Goal: Information Seeking & Learning: Check status

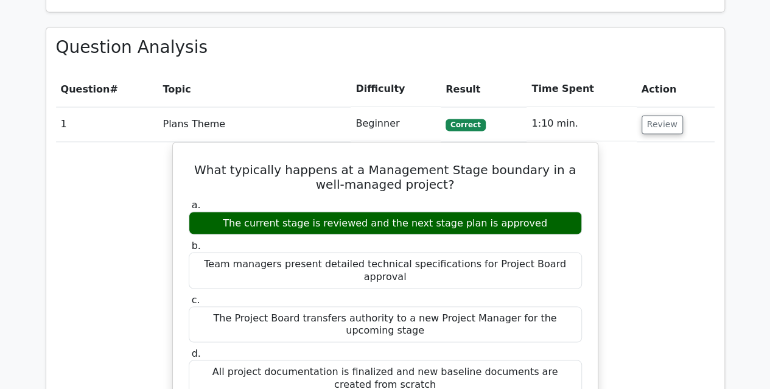
scroll to position [1015, 0]
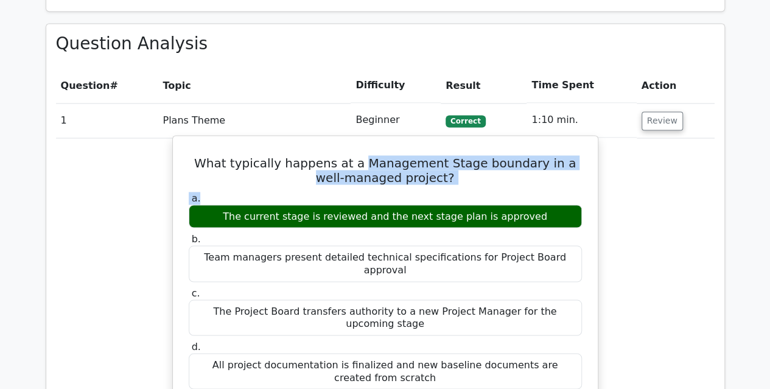
drag, startPoint x: 353, startPoint y: 117, endPoint x: 522, endPoint y: 142, distance: 170.5
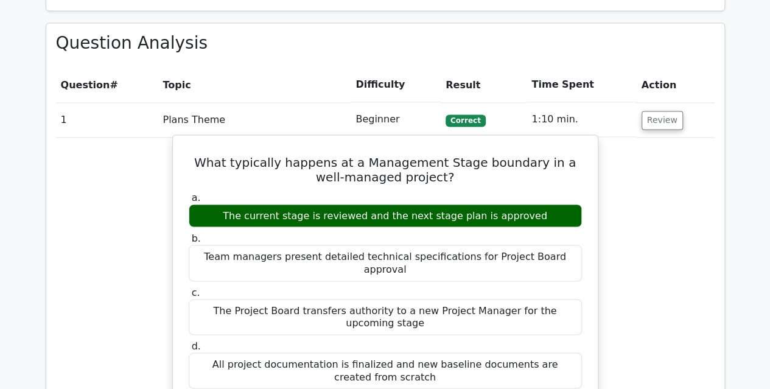
scroll to position [1010, 0]
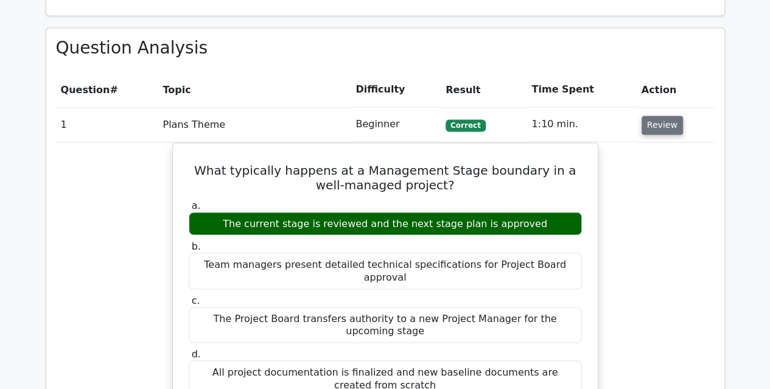
click at [658, 116] on button "Review" at bounding box center [662, 125] width 41 height 19
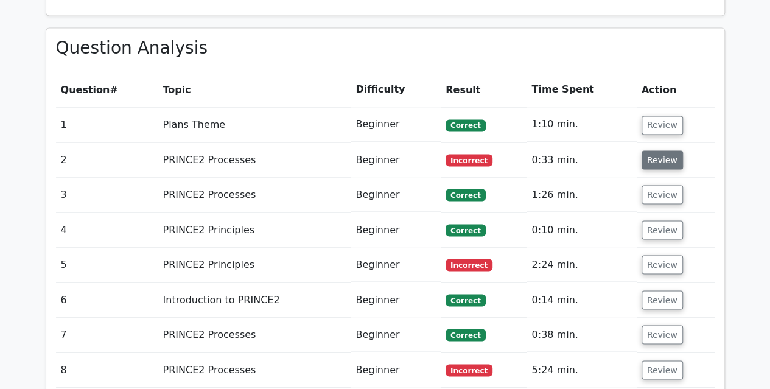
click at [654, 150] on button "Review" at bounding box center [662, 159] width 41 height 19
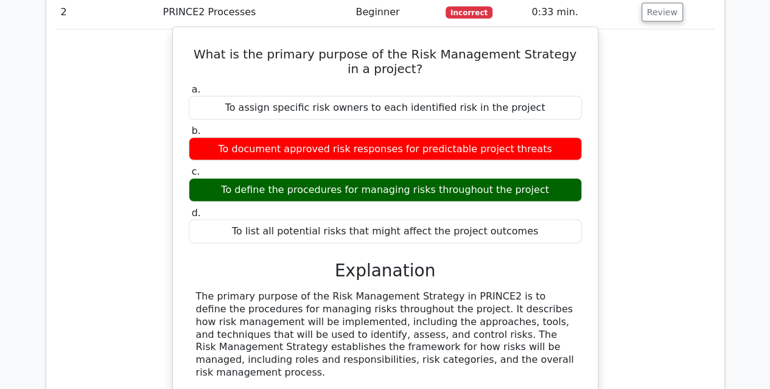
scroll to position [1158, 0]
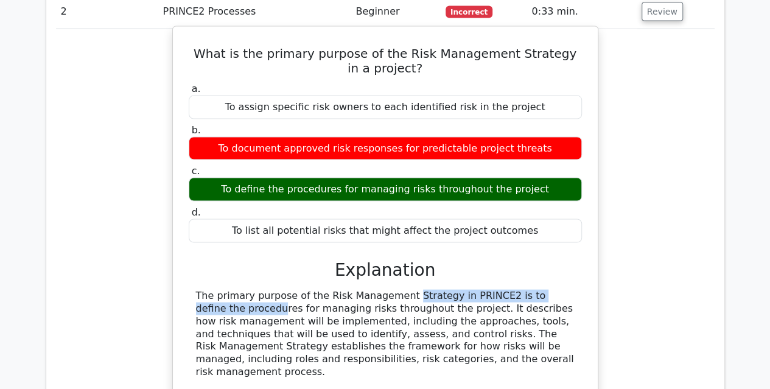
drag, startPoint x: 313, startPoint y: 246, endPoint x: 510, endPoint y: 244, distance: 197.3
click at [510, 290] on div "The primary purpose of the Risk Management Strategy in PRINCE2 is to define the…" at bounding box center [385, 385] width 379 height 190
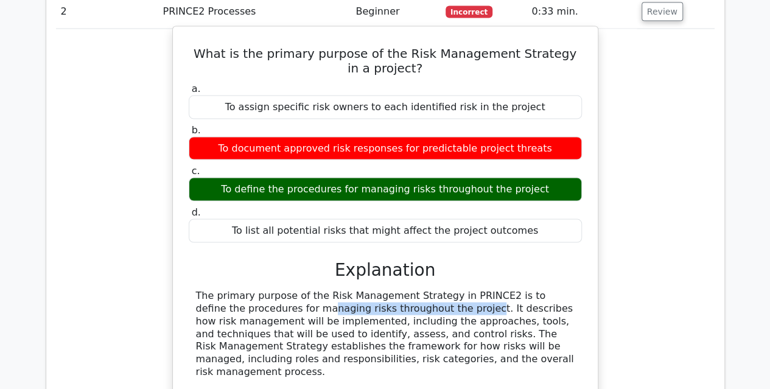
drag, startPoint x: 196, startPoint y: 260, endPoint x: 343, endPoint y: 259, distance: 147.4
click at [343, 290] on div "The primary purpose of the Risk Management Strategy in PRINCE2 is to define the…" at bounding box center [385, 385] width 379 height 190
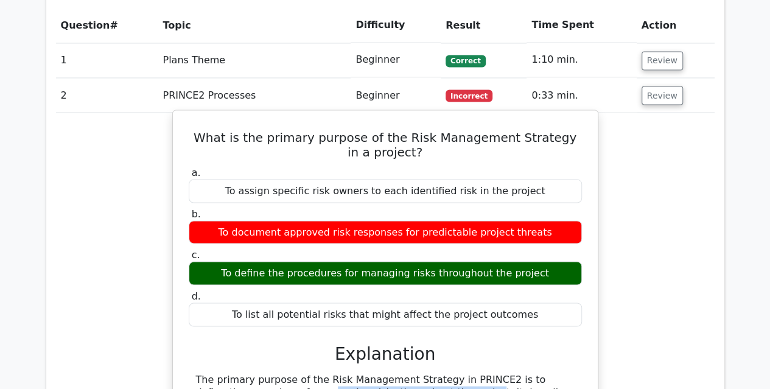
scroll to position [1072, 0]
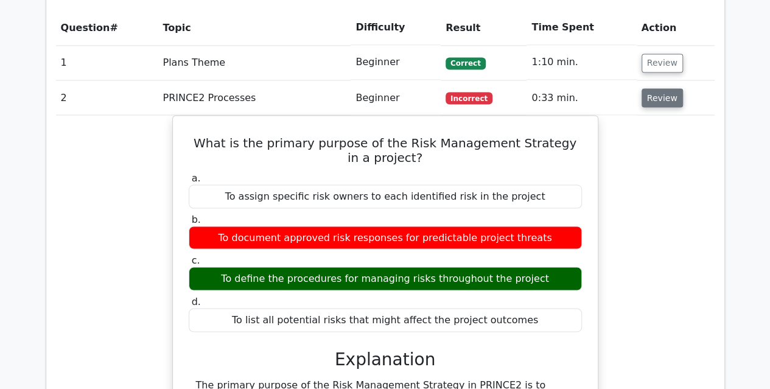
click at [666, 88] on button "Review" at bounding box center [662, 97] width 41 height 19
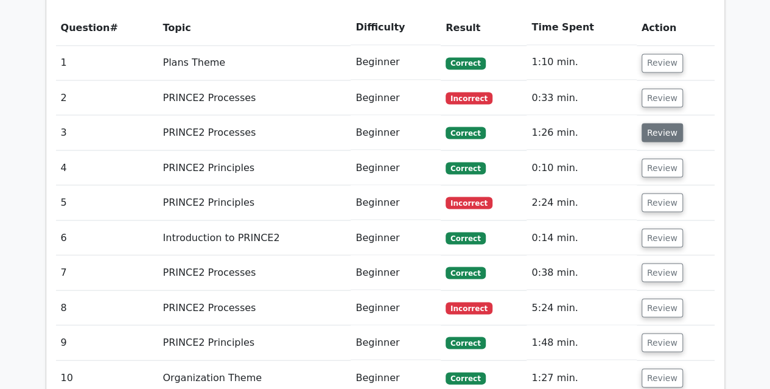
click at [657, 123] on button "Review" at bounding box center [662, 132] width 41 height 19
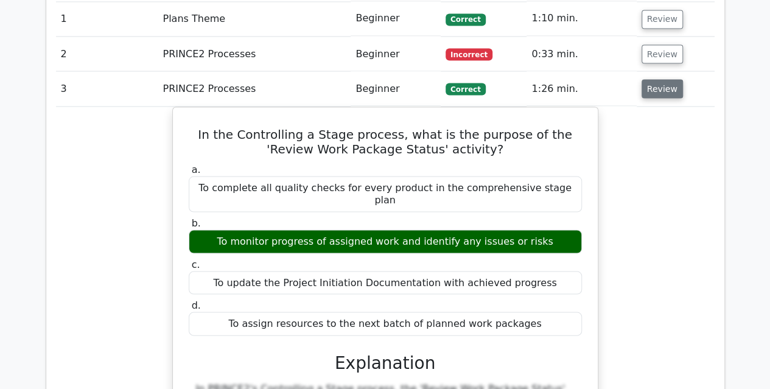
scroll to position [1117, 0]
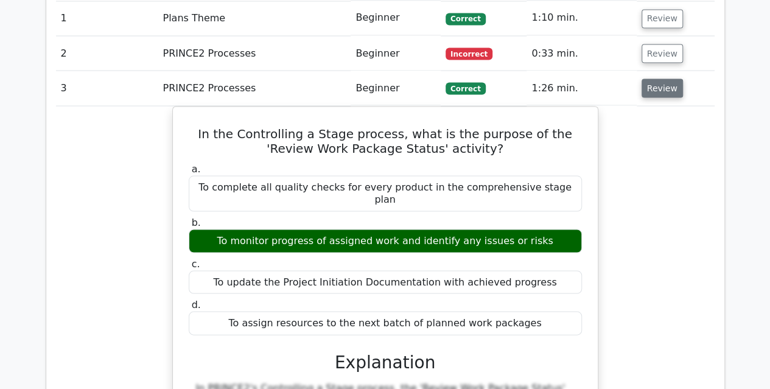
click at [664, 79] on button "Review" at bounding box center [662, 88] width 41 height 19
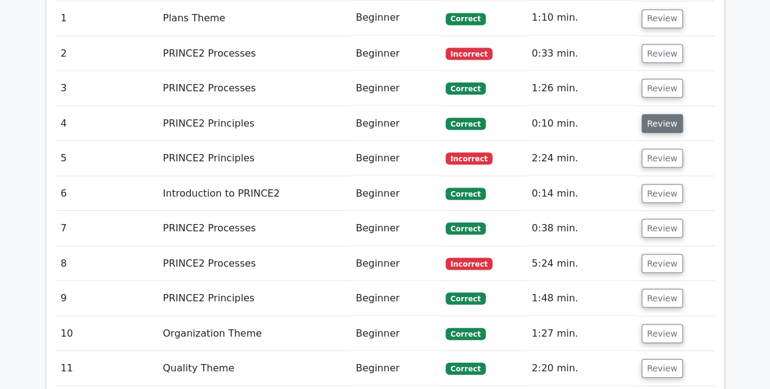
click at [656, 114] on button "Review" at bounding box center [662, 123] width 41 height 19
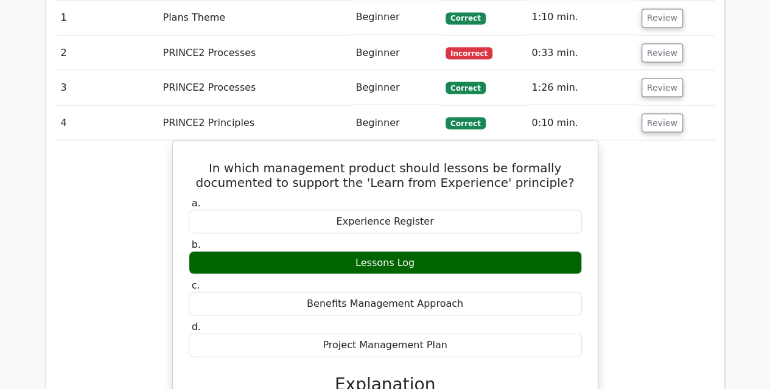
scroll to position [1120, 0]
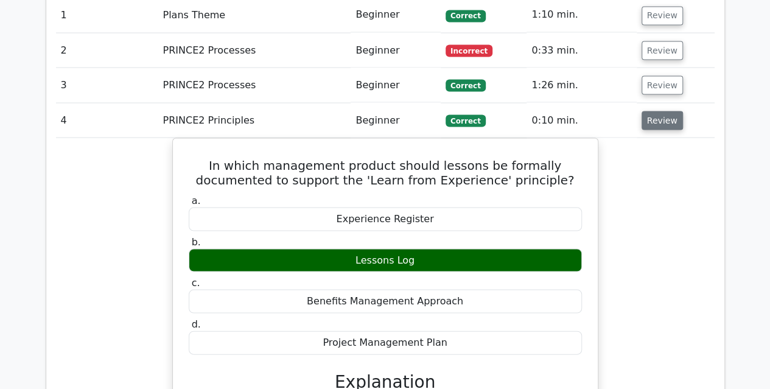
click at [670, 111] on button "Review" at bounding box center [662, 120] width 41 height 19
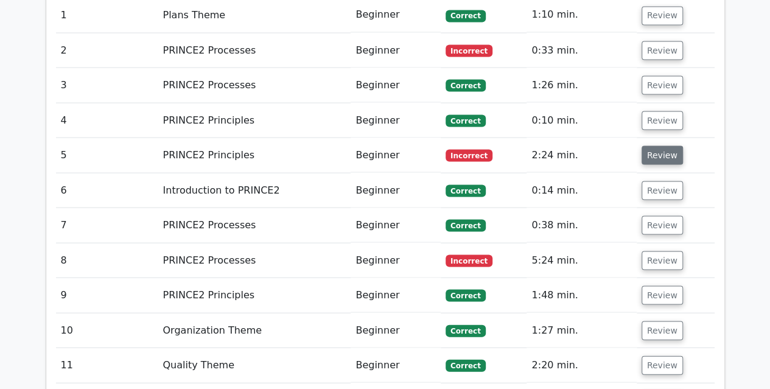
click at [664, 146] on button "Review" at bounding box center [662, 155] width 41 height 19
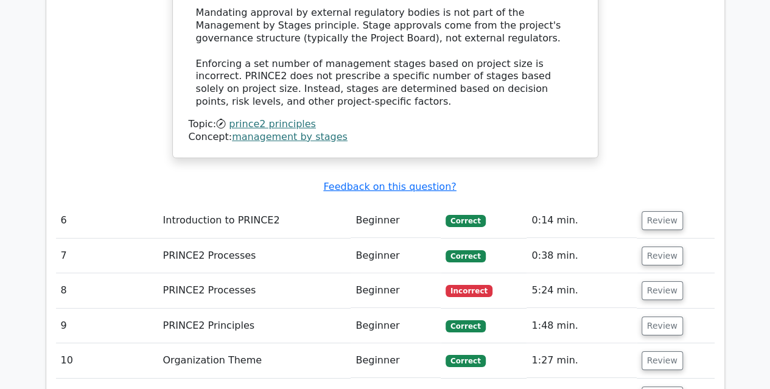
scroll to position [1840, 0]
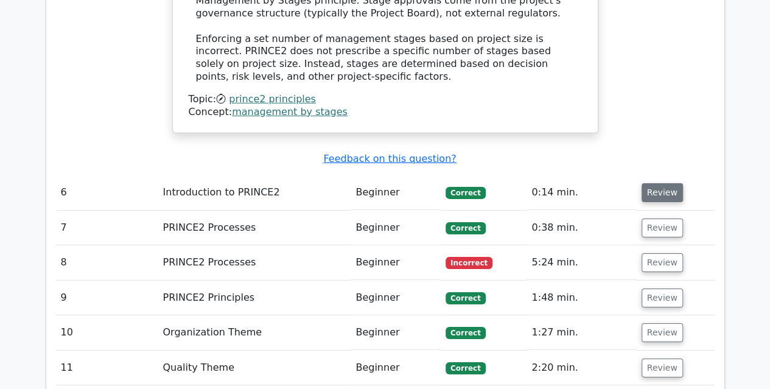
click at [648, 183] on button "Review" at bounding box center [662, 192] width 41 height 19
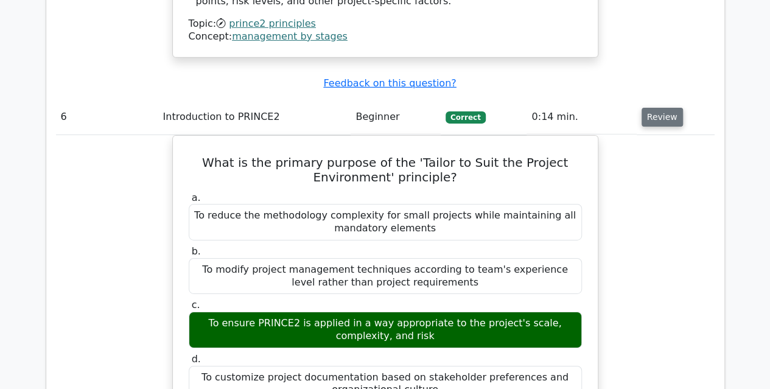
scroll to position [1922, 0]
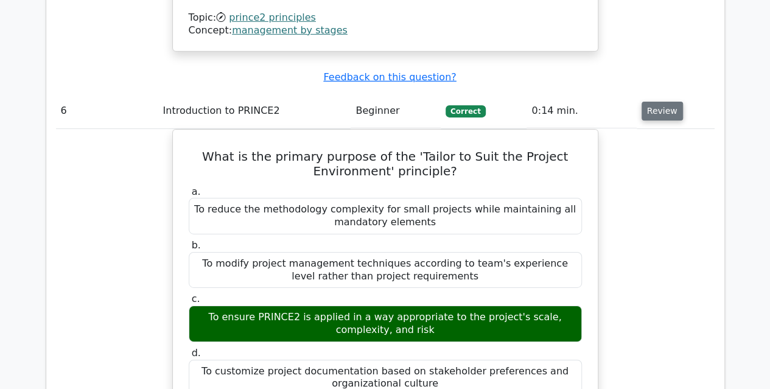
click at [662, 102] on button "Review" at bounding box center [662, 111] width 41 height 19
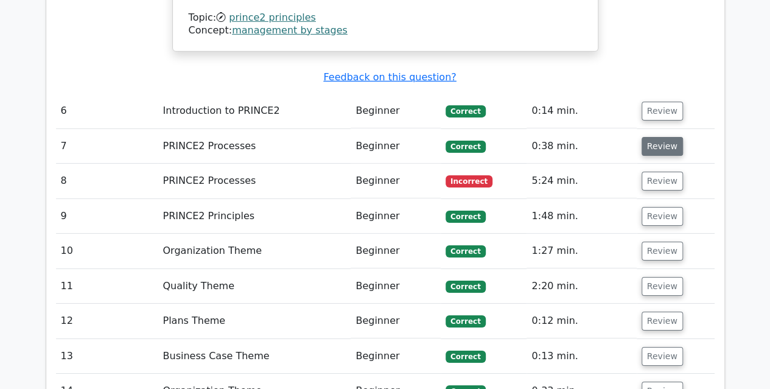
click at [666, 137] on button "Review" at bounding box center [662, 146] width 41 height 19
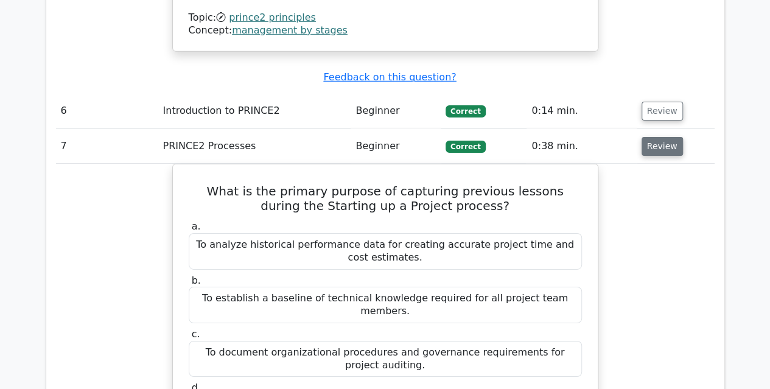
click at [666, 137] on button "Review" at bounding box center [662, 146] width 41 height 19
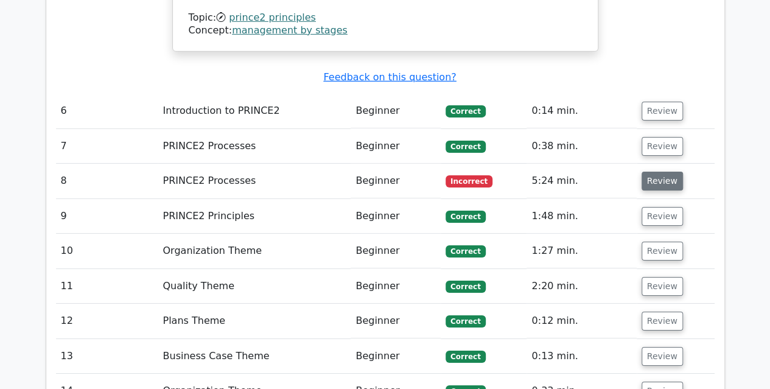
click at [669, 172] on button "Review" at bounding box center [662, 181] width 41 height 19
